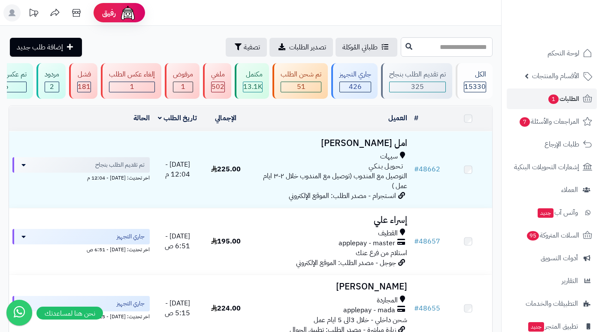
click at [461, 48] on input "text" at bounding box center [447, 46] width 92 height 19
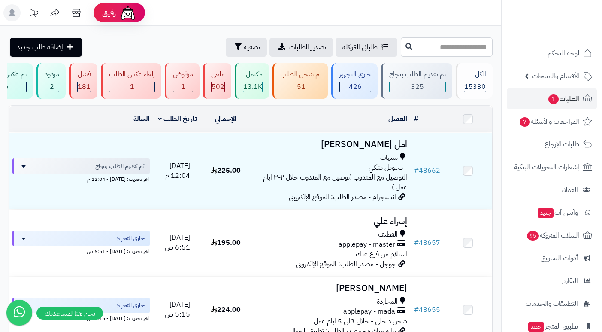
paste input "*****"
type input "*****"
click at [406, 163] on div "سيهات" at bounding box center [330, 158] width 154 height 10
click at [406, 46] on icon at bounding box center [409, 46] width 7 height 7
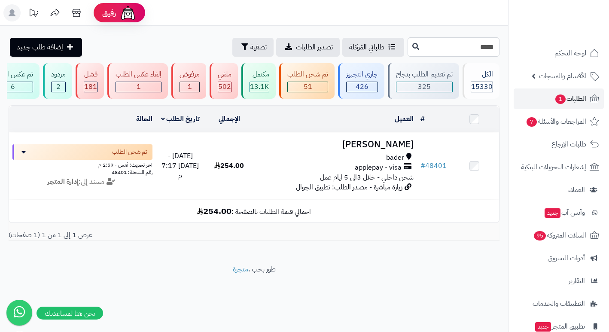
click at [346, 178] on span "شحن داخلي - خلال 3الى 5 ايام عمل" at bounding box center [367, 177] width 94 height 10
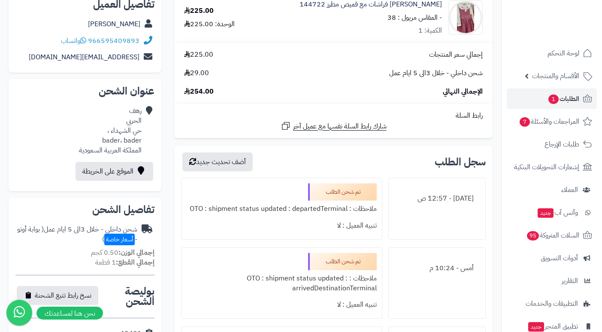
scroll to position [109, 0]
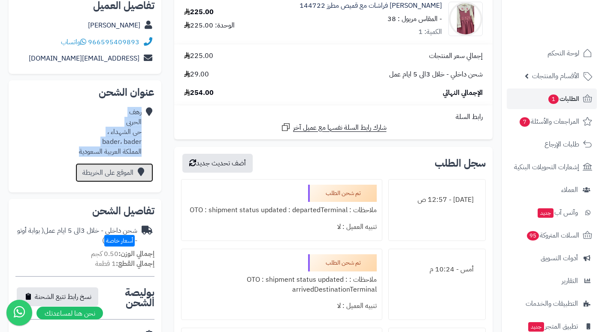
click at [124, 174] on link "الموقع على الخريطة" at bounding box center [115, 172] width 78 height 19
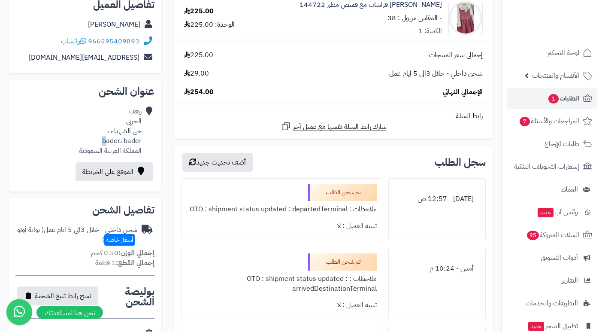
click at [138, 132] on div "[PERSON_NAME] حي الشهداء ، bader، bader المملكة العربية السعودية" at bounding box center [110, 131] width 63 height 49
click at [137, 131] on div "[PERSON_NAME] حي الشهداء ، bader، bader المملكة العربية السعودية" at bounding box center [110, 131] width 63 height 49
click at [137, 132] on div "[PERSON_NAME] حي الشهداء ، bader، bader المملكة العربية السعودية" at bounding box center [110, 131] width 63 height 49
click at [137, 134] on div "[PERSON_NAME] حي الشهداء ، bader، bader المملكة العربية السعودية" at bounding box center [110, 131] width 63 height 49
copy div "حي الشهداء ، bader،"
